Goal: Navigation & Orientation: Find specific page/section

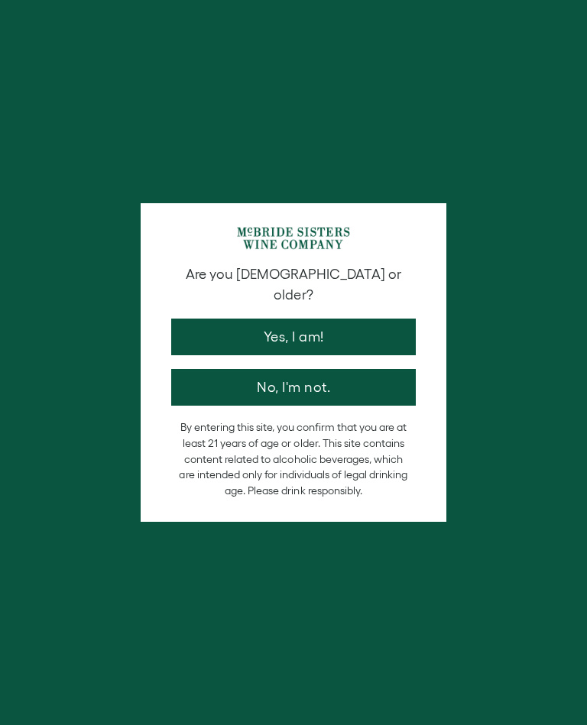
click at [355, 320] on button "Yes, I am!" at bounding box center [293, 336] width 244 height 37
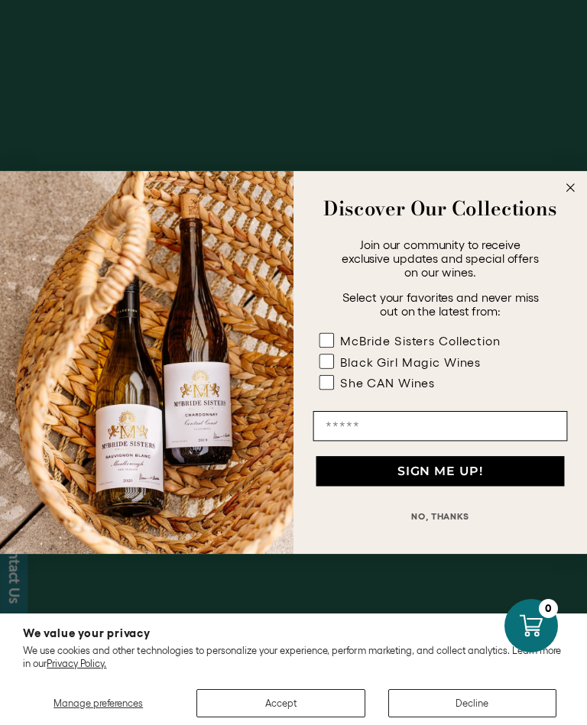
click at [327, 364] on rect "POPUP Form" at bounding box center [326, 361] width 15 height 15
click at [441, 524] on button "NO, THANKS" at bounding box center [440, 516] width 254 height 30
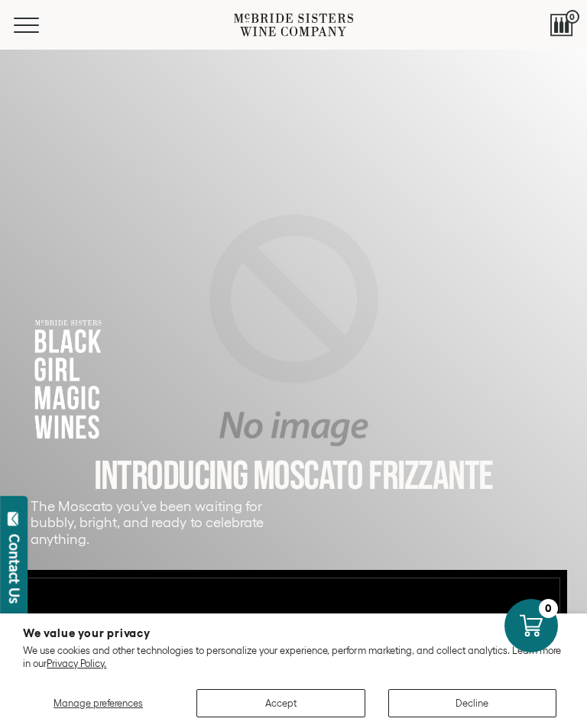
click at [432, 522] on button "SIGN ME UP!" at bounding box center [440, 509] width 248 height 30
click at [25, 30] on button "Menu" at bounding box center [41, 25] width 55 height 15
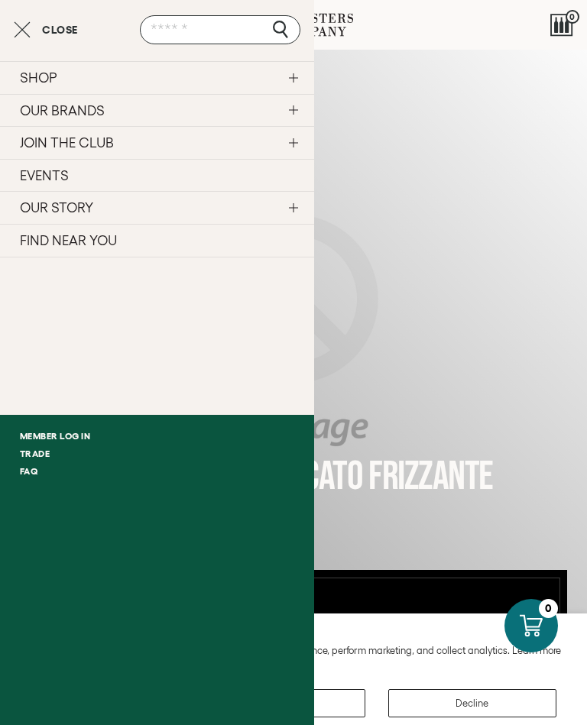
click at [114, 243] on link "FIND NEAR YOU" at bounding box center [157, 241] width 314 height 34
